Goal: Find specific fact: Find specific fact

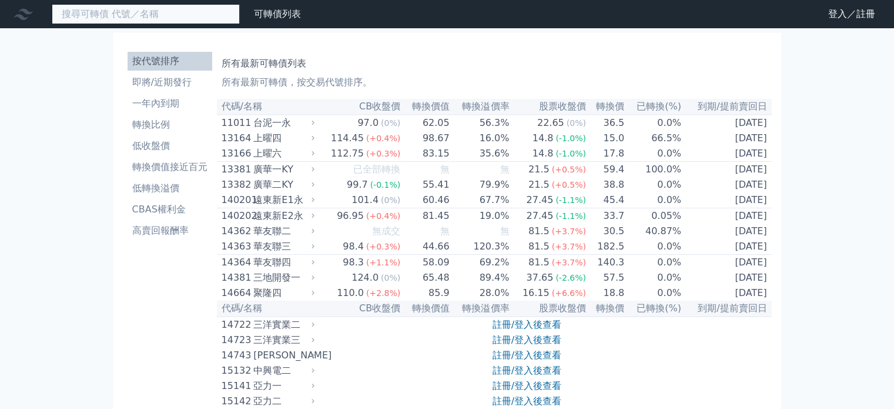
click at [123, 15] on input at bounding box center [146, 14] width 188 height 20
type input "15142"
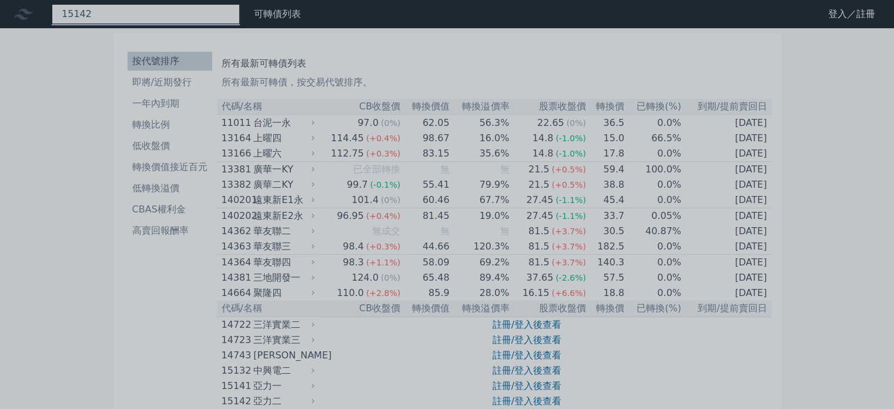
drag, startPoint x: 49, startPoint y: 102, endPoint x: 103, endPoint y: 11, distance: 106.0
click at [103, 11] on div "15142" at bounding box center [146, 14] width 188 height 20
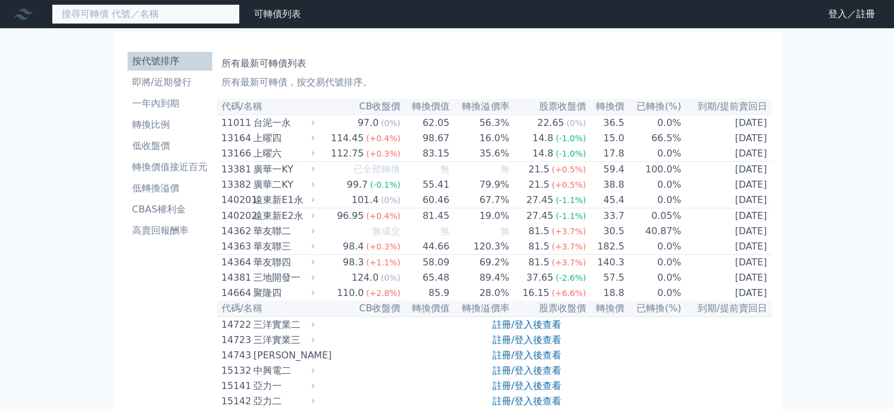
click at [100, 8] on input at bounding box center [146, 14] width 188 height 20
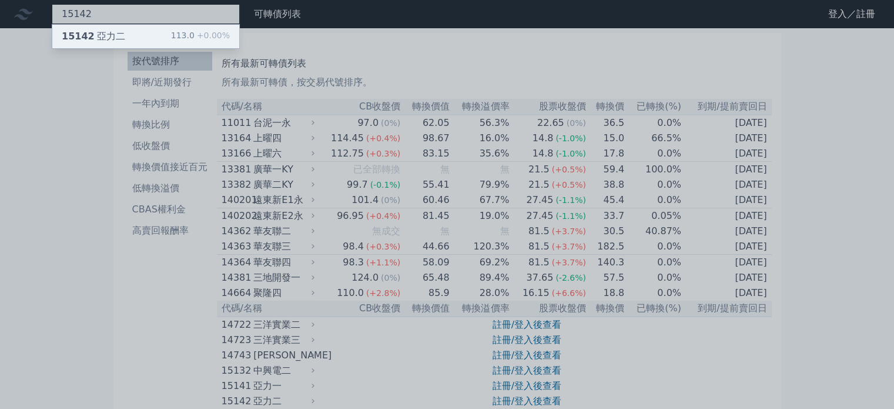
type input "15142"
click at [143, 42] on div "15142 亞力二 113.0 +0.00%" at bounding box center [145, 37] width 187 height 24
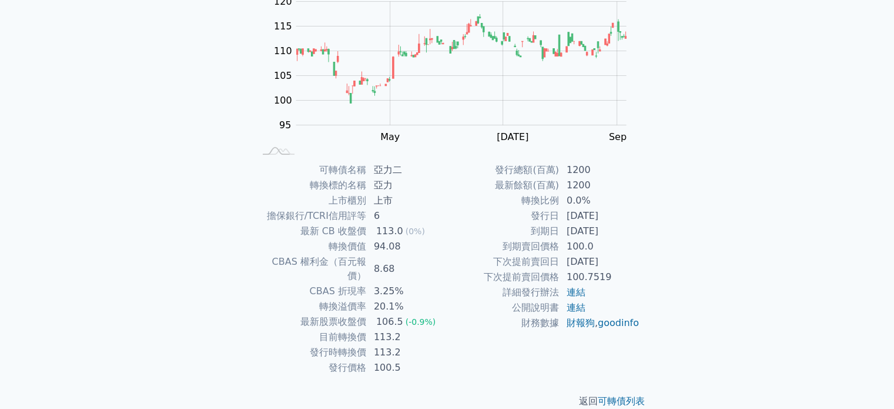
scroll to position [136, 0]
